Goal: Task Accomplishment & Management: Use online tool/utility

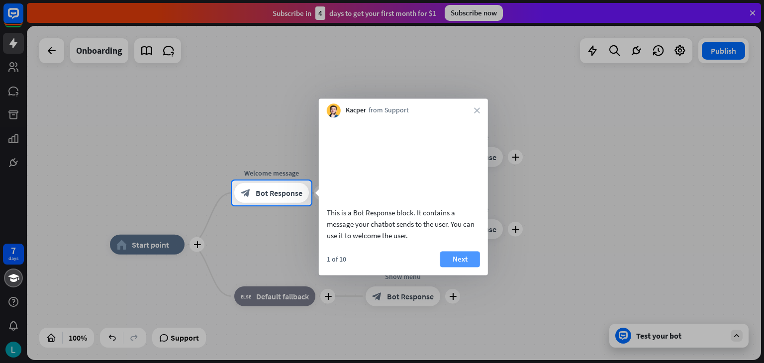
click at [472, 267] on button "Next" at bounding box center [460, 259] width 40 height 16
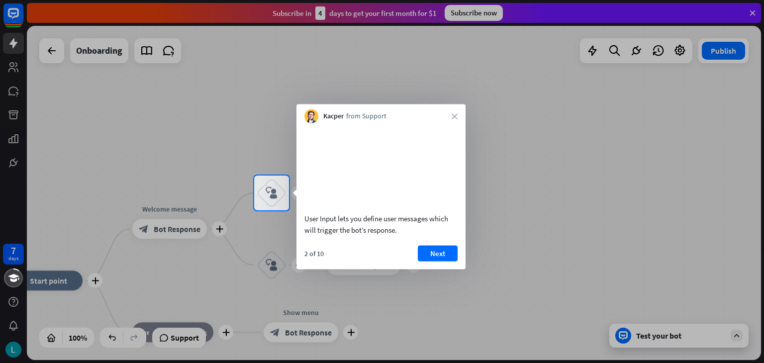
click at [612, 222] on div at bounding box center [382, 286] width 764 height 153
click at [451, 260] on button "Next" at bounding box center [438, 253] width 40 height 16
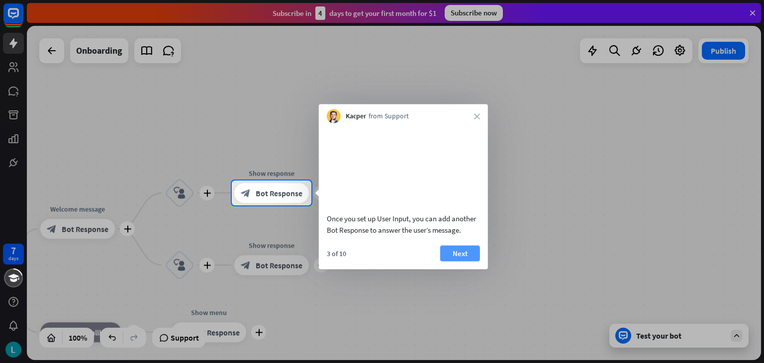
click at [459, 261] on button "Next" at bounding box center [460, 253] width 40 height 16
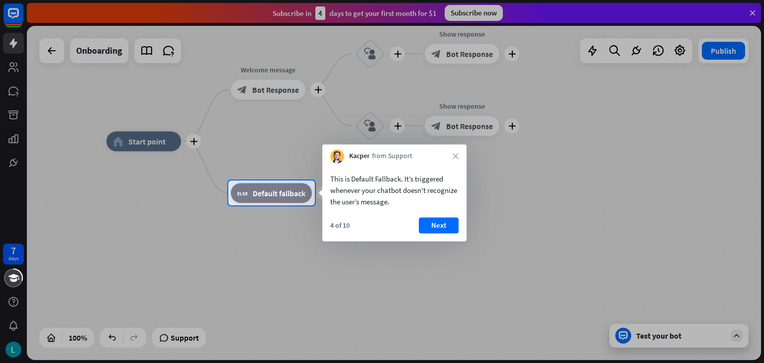
click at [459, 225] on div "4 of 10 Next" at bounding box center [394, 229] width 144 height 24
click at [450, 229] on button "Next" at bounding box center [439, 225] width 40 height 16
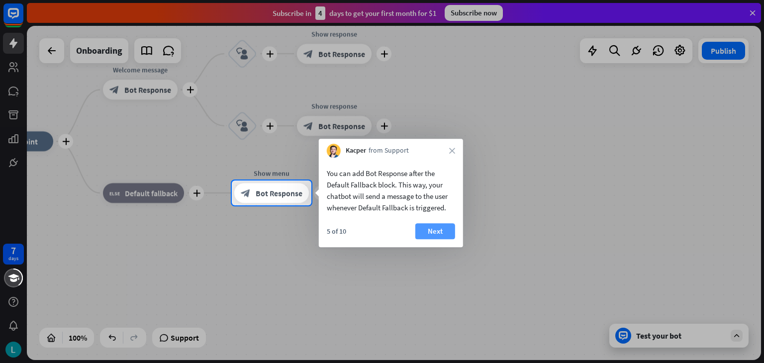
click at [428, 235] on button "Next" at bounding box center [435, 231] width 40 height 16
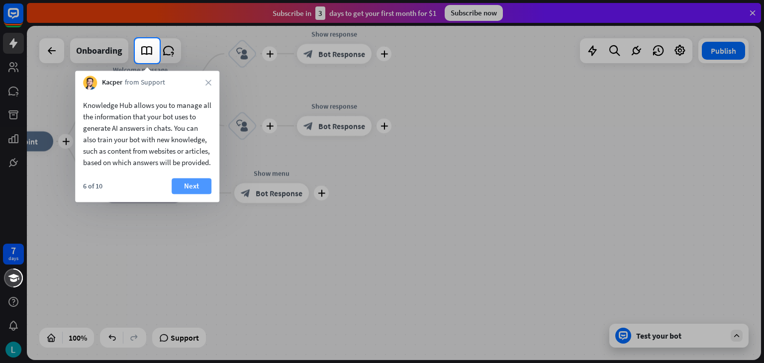
click at [187, 194] on button "Next" at bounding box center [192, 186] width 40 height 16
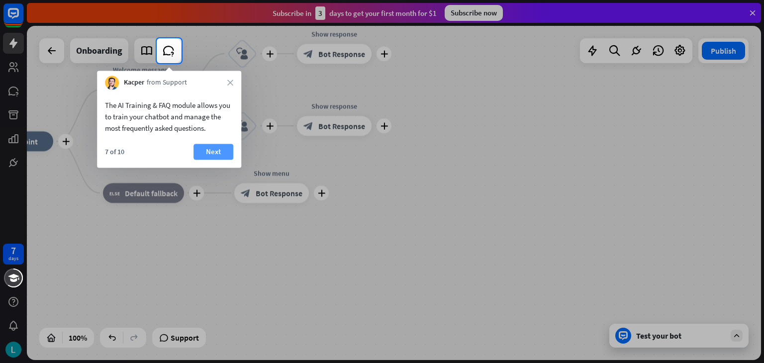
click at [208, 153] on button "Next" at bounding box center [213, 152] width 40 height 16
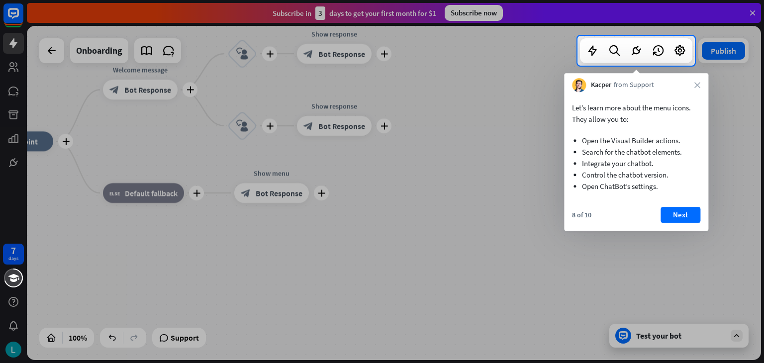
click at [686, 226] on div "8 of 10 Next" at bounding box center [636, 219] width 144 height 24
click at [683, 213] on button "Next" at bounding box center [680, 215] width 40 height 16
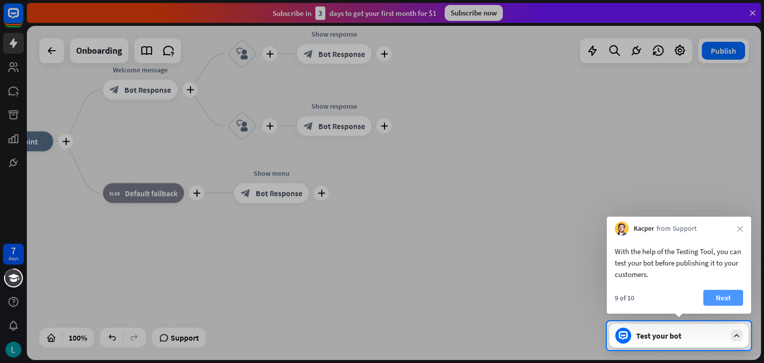
click at [725, 296] on button "Next" at bounding box center [723, 298] width 40 height 16
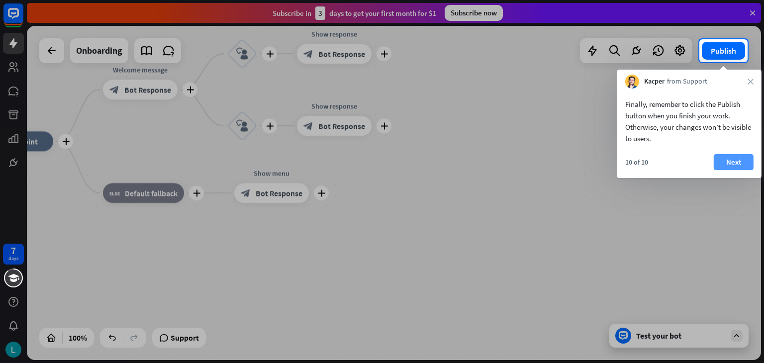
click at [739, 158] on button "Next" at bounding box center [734, 162] width 40 height 16
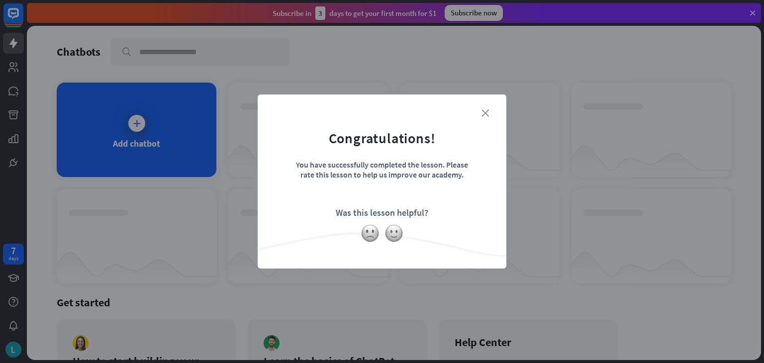
click at [484, 109] on icon "close" at bounding box center [484, 112] width 7 height 7
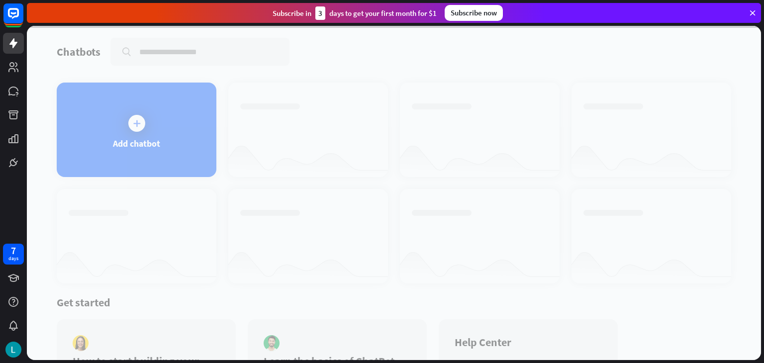
click at [475, 13] on div "Subscribe now" at bounding box center [474, 13] width 58 height 16
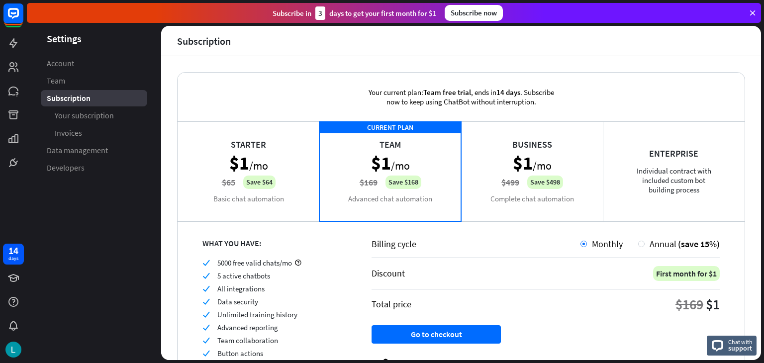
scroll to position [50, 0]
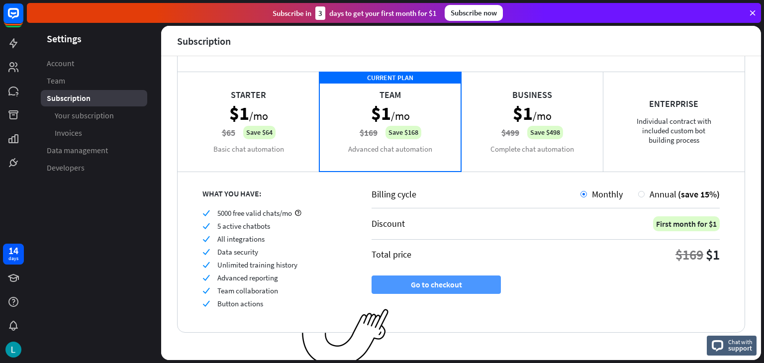
click at [484, 282] on button "Go to checkout" at bounding box center [435, 284] width 129 height 18
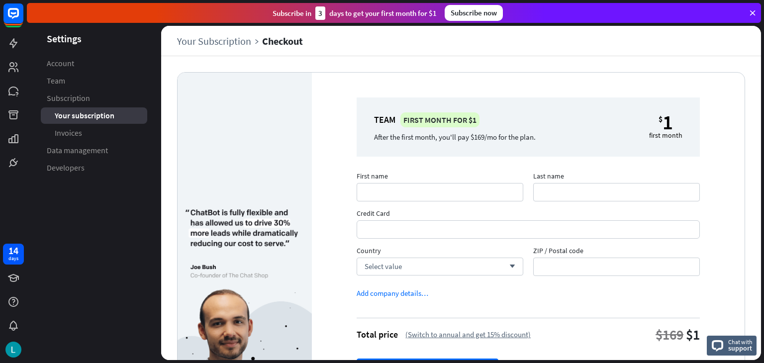
scroll to position [74, 0]
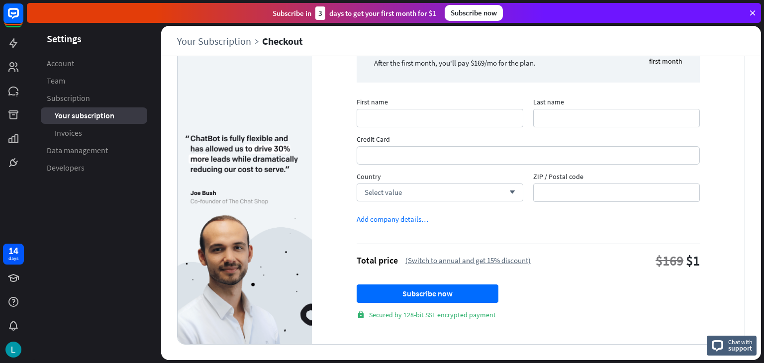
click at [412, 102] on span "First name" at bounding box center [440, 102] width 167 height 11
click at [412, 109] on input "First name" at bounding box center [440, 118] width 167 height 18
click at [439, 192] on div "Select value arrow_down" at bounding box center [440, 192] width 167 height 18
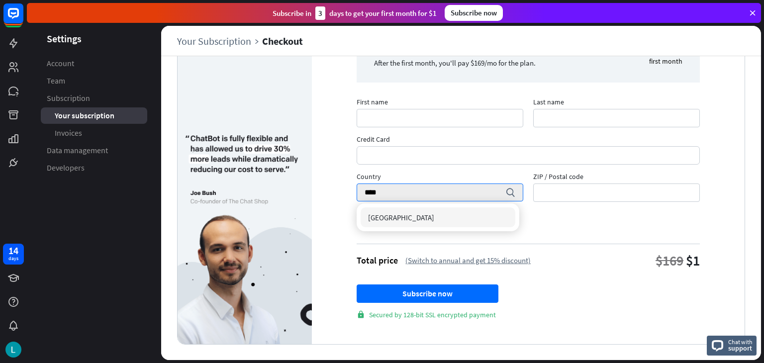
type input "****"
click at [430, 221] on div "Vietnam" at bounding box center [438, 217] width 155 height 20
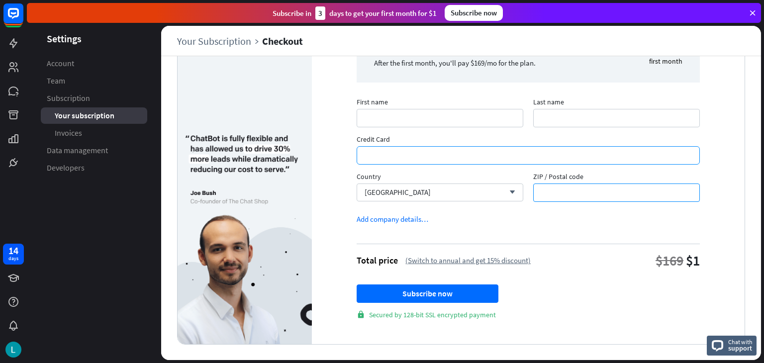
click at [574, 194] on input "ZIP / Postal code" at bounding box center [616, 192] width 167 height 18
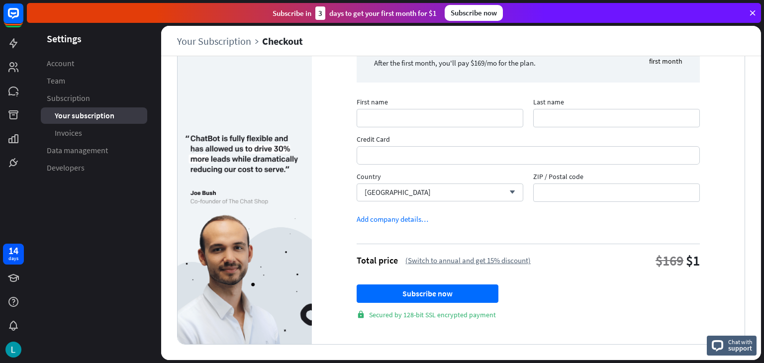
click at [384, 255] on div "Total price" at bounding box center [377, 260] width 41 height 11
click at [398, 214] on div "Add company details…" at bounding box center [393, 218] width 72 height 9
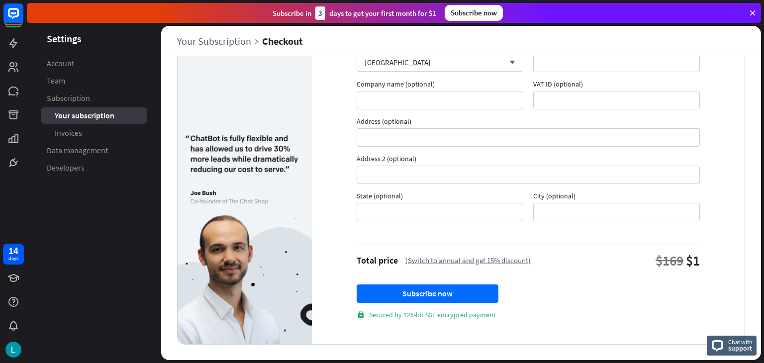
scroll to position [104, 0]
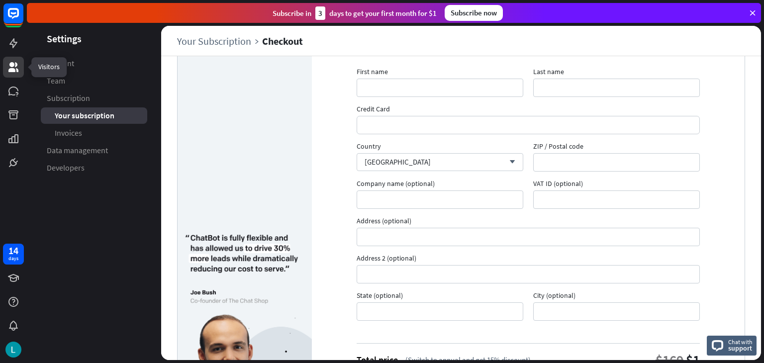
click at [8, 65] on icon at bounding box center [13, 67] width 12 height 12
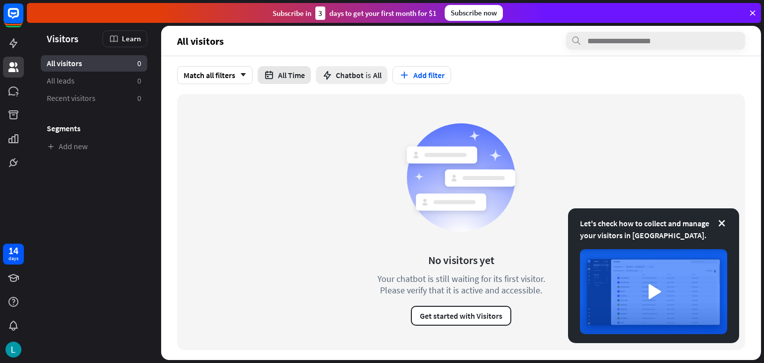
click at [276, 73] on button "All Time" at bounding box center [284, 75] width 53 height 18
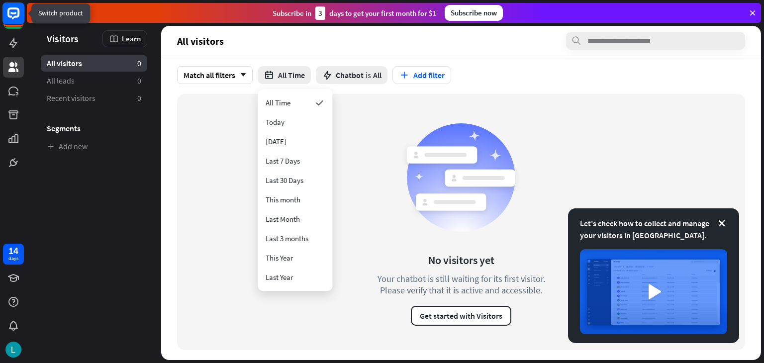
click at [14, 12] on icon at bounding box center [13, 13] width 6 height 2
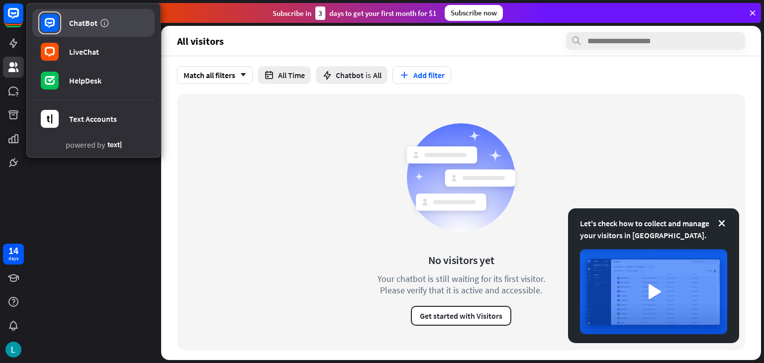
click at [78, 20] on div "ChatBot" at bounding box center [83, 23] width 28 height 10
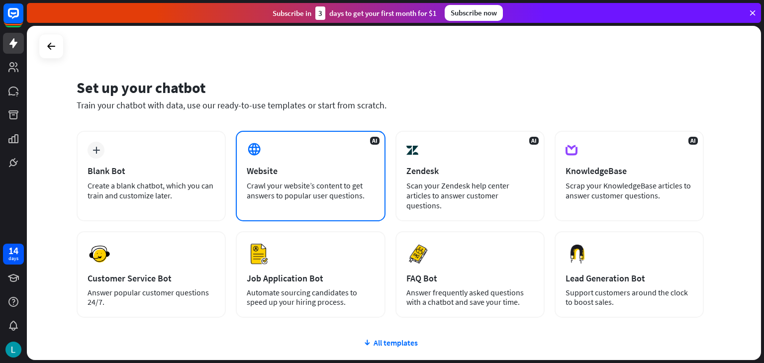
click at [288, 169] on div "Website" at bounding box center [310, 170] width 127 height 11
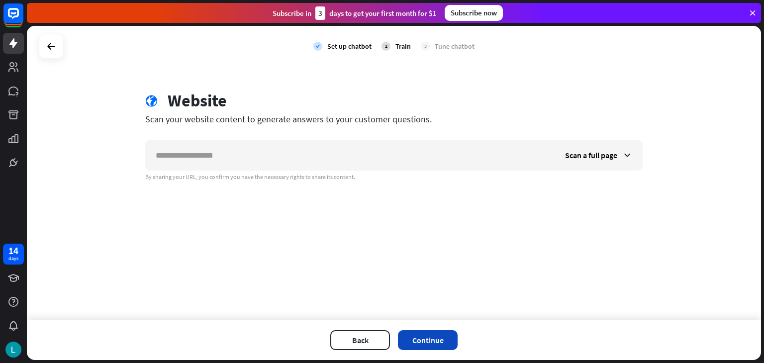
click at [426, 347] on button "Continue" at bounding box center [428, 340] width 60 height 20
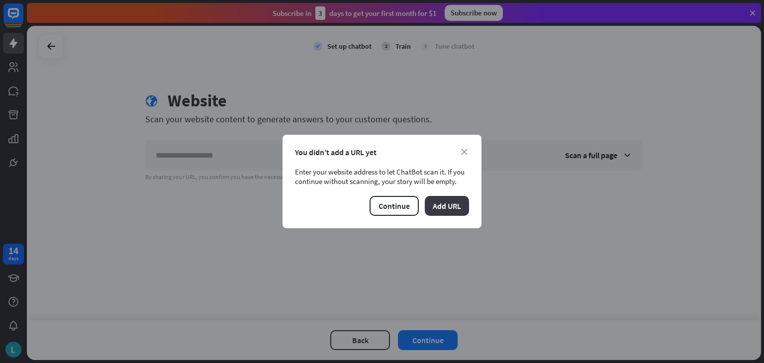
click at [445, 204] on button "Add URL" at bounding box center [447, 206] width 44 height 20
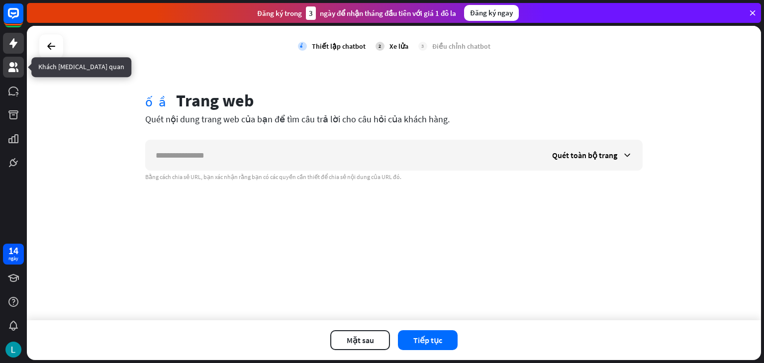
click at [13, 68] on icon at bounding box center [13, 67] width 10 height 10
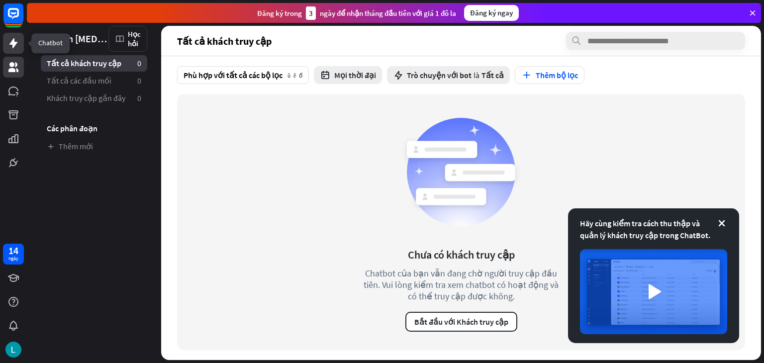
click at [16, 44] on icon at bounding box center [13, 43] width 8 height 10
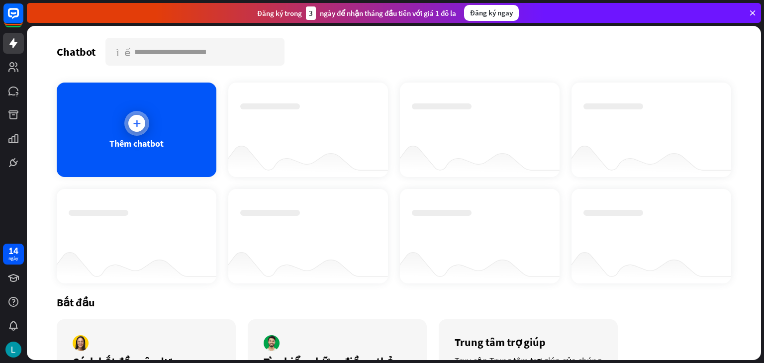
click at [139, 120] on icon at bounding box center [137, 123] width 10 height 10
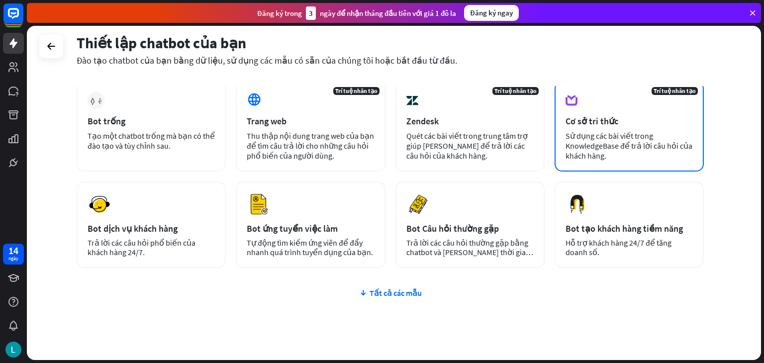
scroll to position [76, 0]
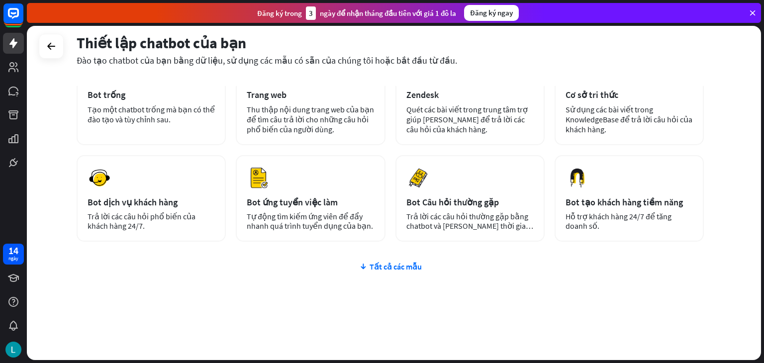
click at [393, 259] on div "cộng thêm Bot trống Tạo một chatbot trống mà bạn có thể đào tạo và tùy chỉnh sa…" at bounding box center [390, 208] width 627 height 306
click at [394, 268] on font "Tất cả các mẫu" at bounding box center [395, 267] width 52 height 10
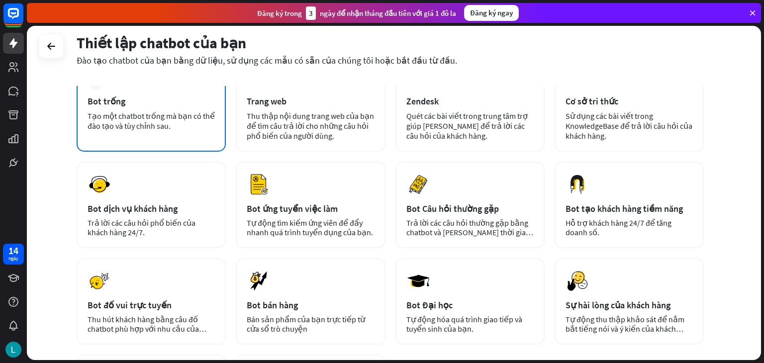
scroll to position [20, 0]
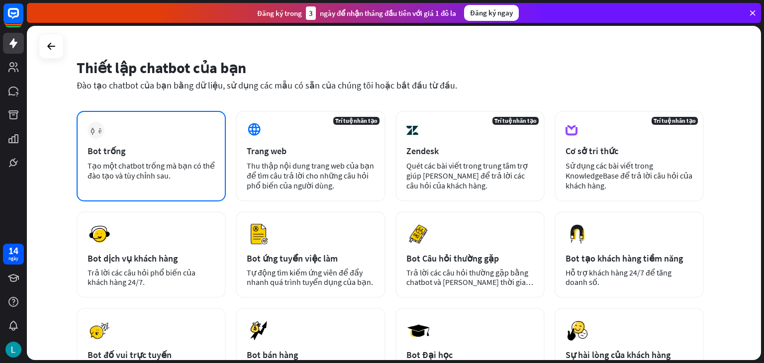
click at [191, 170] on font "Tạo một chatbot trống mà bạn có thể đào tạo và tùy chỉnh sau." at bounding box center [151, 171] width 127 height 20
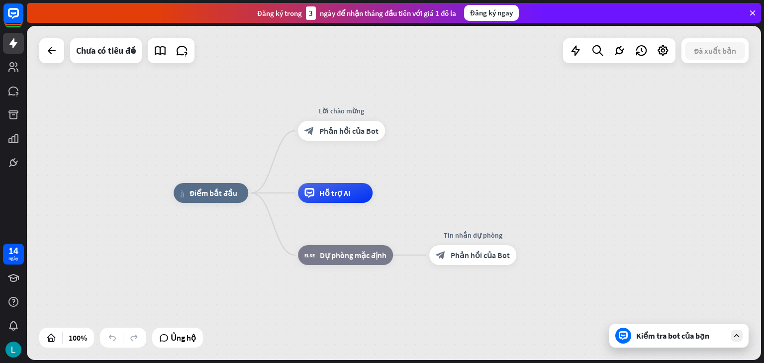
click at [680, 342] on div "Kiểm tra bot của bạn" at bounding box center [678, 336] width 139 height 24
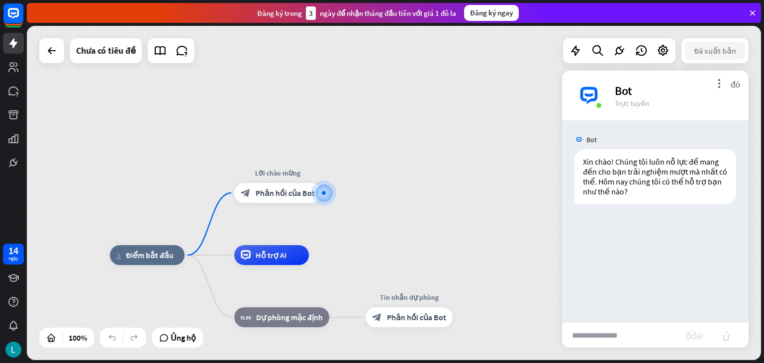
click at [638, 334] on input "text" at bounding box center [623, 335] width 123 height 25
type input "********"
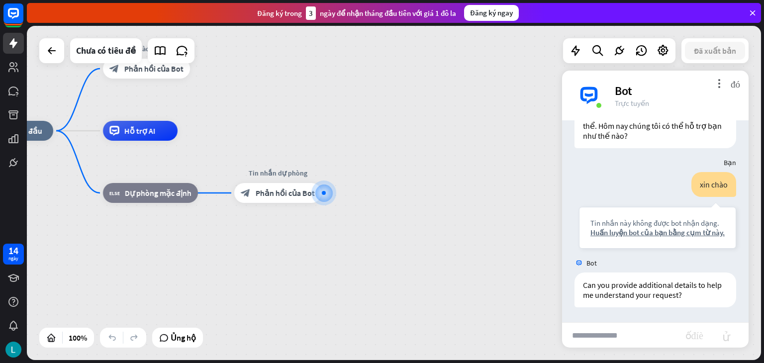
scroll to position [65, 0]
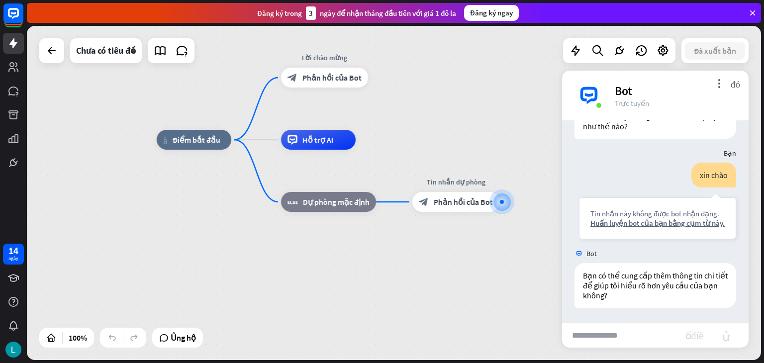
drag, startPoint x: 211, startPoint y: 283, endPoint x: 352, endPoint y: 297, distance: 140.9
click at [380, 296] on div "nhà_2 Điểm bắt đầu Lời chào mừng block_bot_response Phản hồi của Bot Hỗ trợ AI …" at bounding box center [524, 307] width 734 height 334
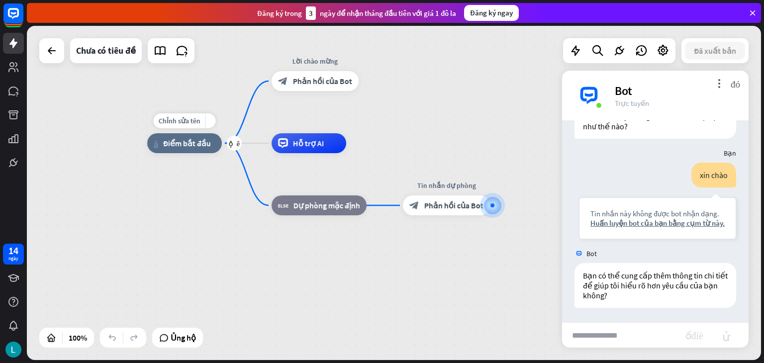
click at [168, 147] on font "Điểm bắt đầu" at bounding box center [187, 143] width 48 height 10
click at [173, 120] on font "Chỉnh sửa tên" at bounding box center [180, 120] width 42 height 9
click at [171, 125] on input "text" at bounding box center [185, 121] width 70 height 14
type input "********"
click at [172, 230] on div "******** nhà_2 Điểm bắt đầu Lời chào mừng block_bot_response Phản hồi của Bot H…" at bounding box center [394, 193] width 734 height 334
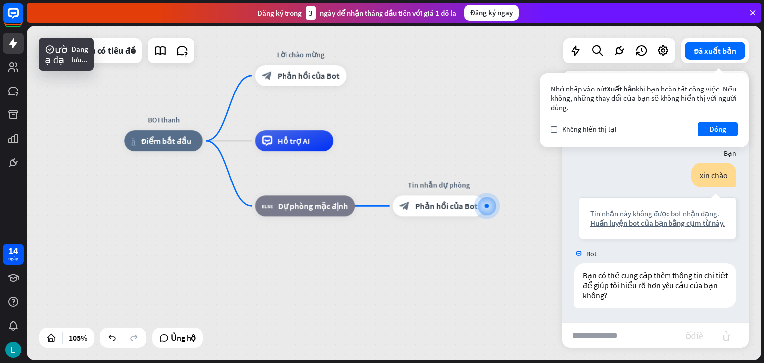
scroll to position [75, 0]
click at [287, 144] on font "Hỗ trợ AI" at bounding box center [293, 141] width 33 height 10
click at [308, 216] on div "Chỉnh sửa tên more_yellow cộng thêm block_fallback Dự phòng mặc định" at bounding box center [305, 205] width 100 height 21
click at [286, 203] on font "Dự phòng mặc định" at bounding box center [313, 206] width 70 height 10
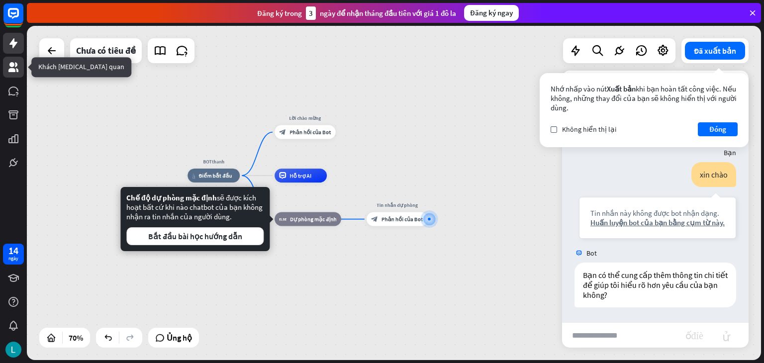
click at [7, 74] on link at bounding box center [13, 67] width 21 height 21
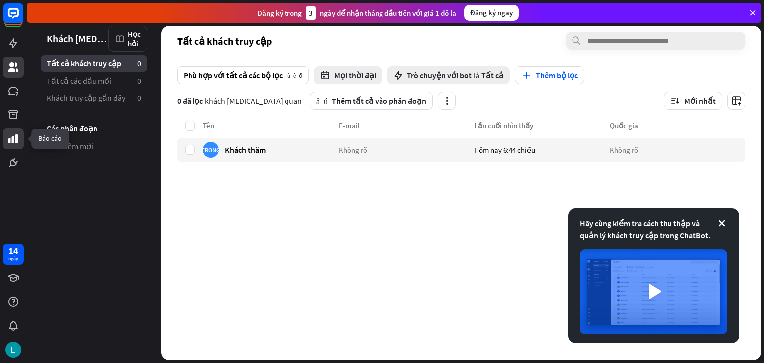
click at [18, 134] on icon at bounding box center [13, 139] width 12 height 12
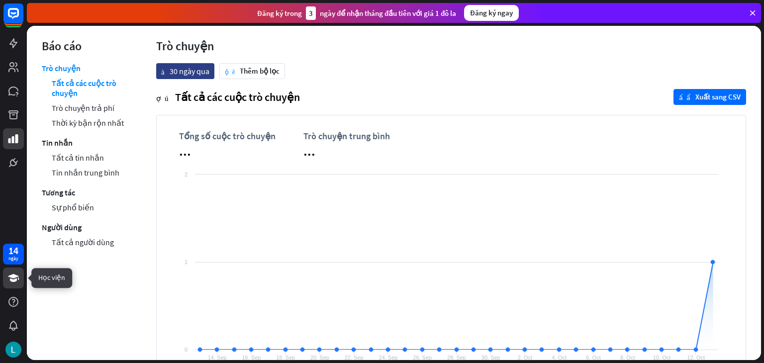
click at [16, 286] on link at bounding box center [13, 278] width 21 height 21
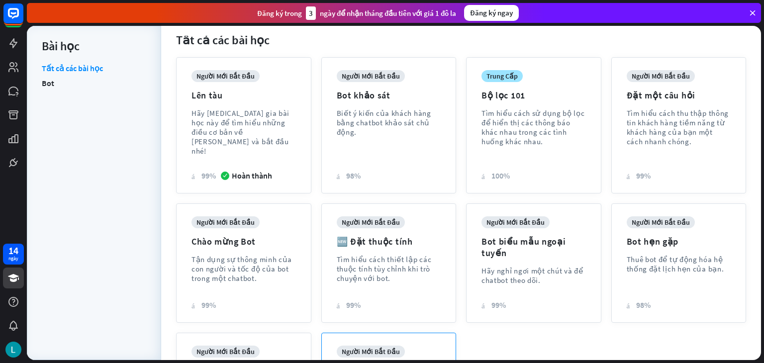
scroll to position [194, 0]
